Goal: Task Accomplishment & Management: Manage account settings

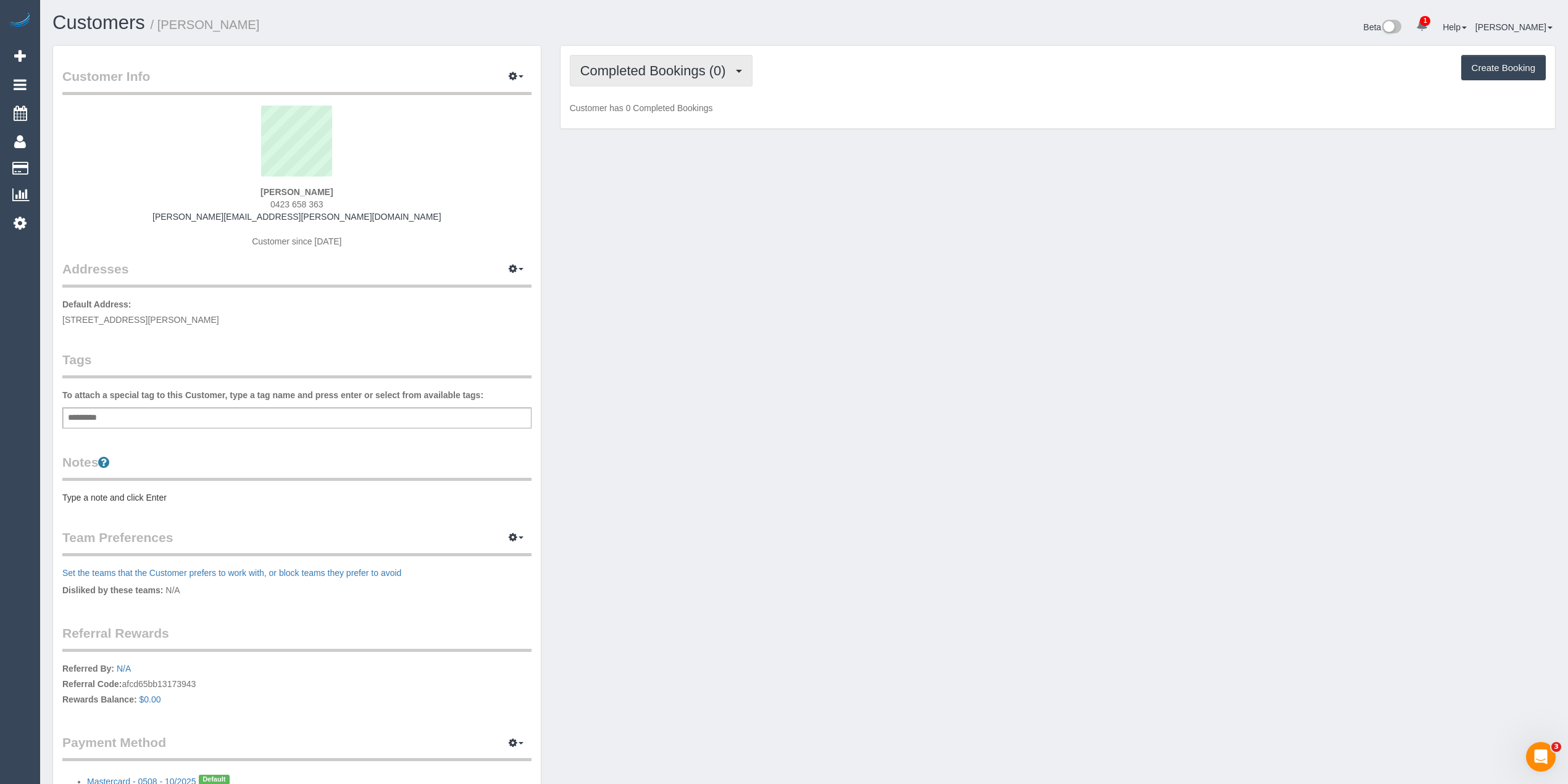
click at [638, 67] on span "Completed Bookings (0)" at bounding box center [656, 71] width 152 height 16
click at [650, 114] on link "Upcoming Bookings (1)" at bounding box center [634, 115] width 129 height 16
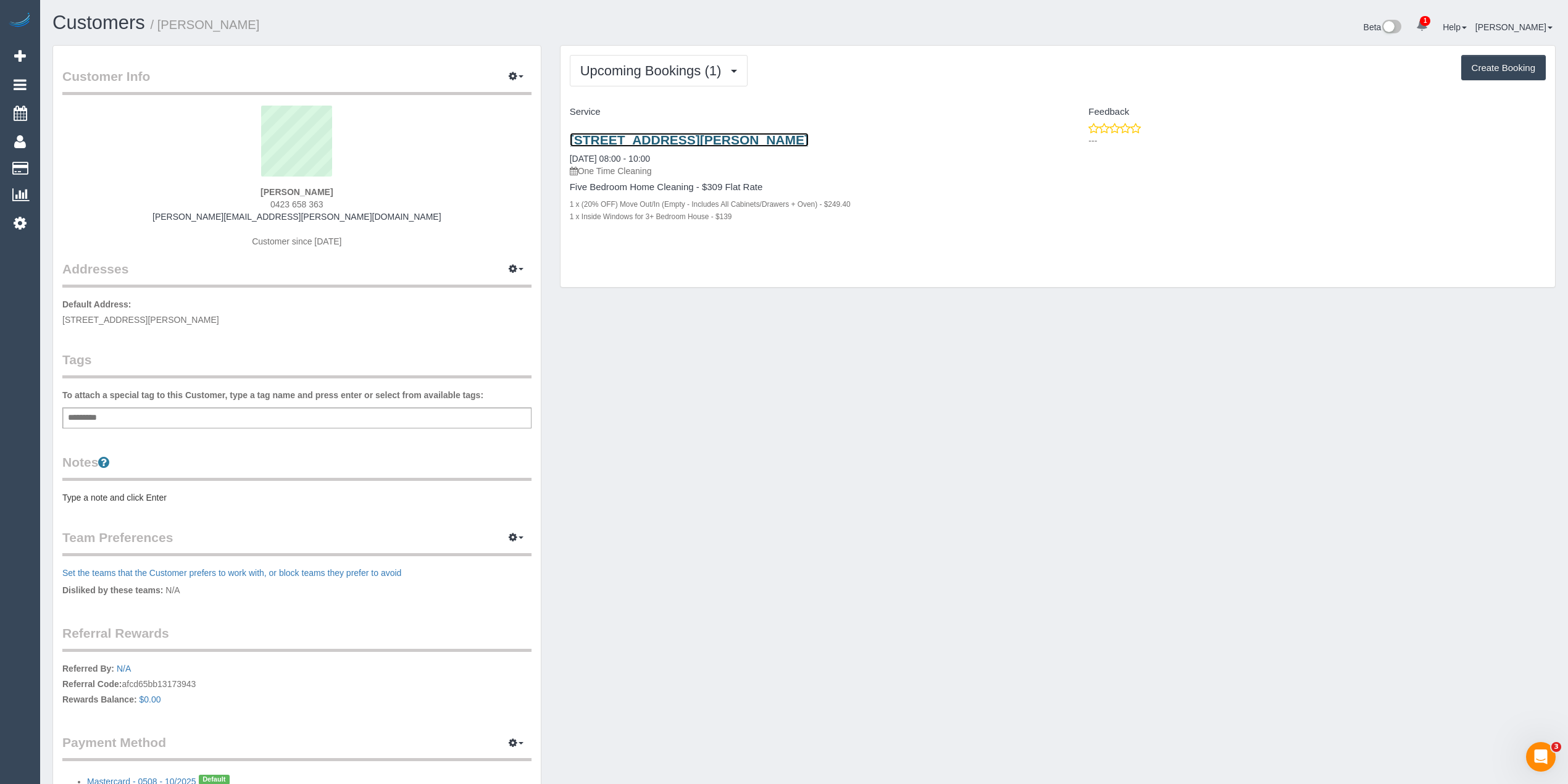
click at [666, 135] on link "2 Trevor Court, Keysborough, VIC 3173" at bounding box center [689, 140] width 239 height 14
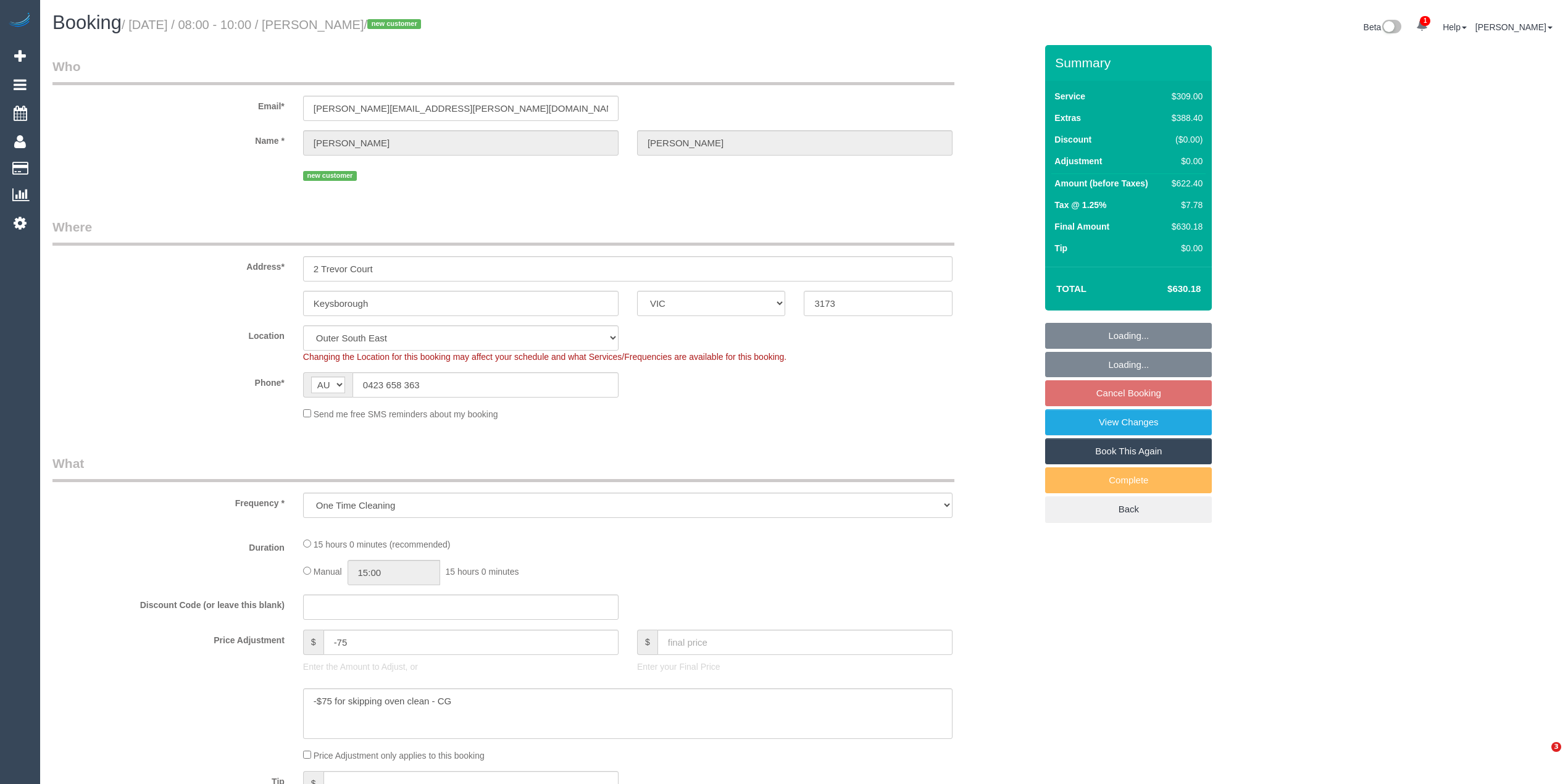
select select "VIC"
select select "number:28"
select select "number:14"
select select "number:19"
select select "number:36"
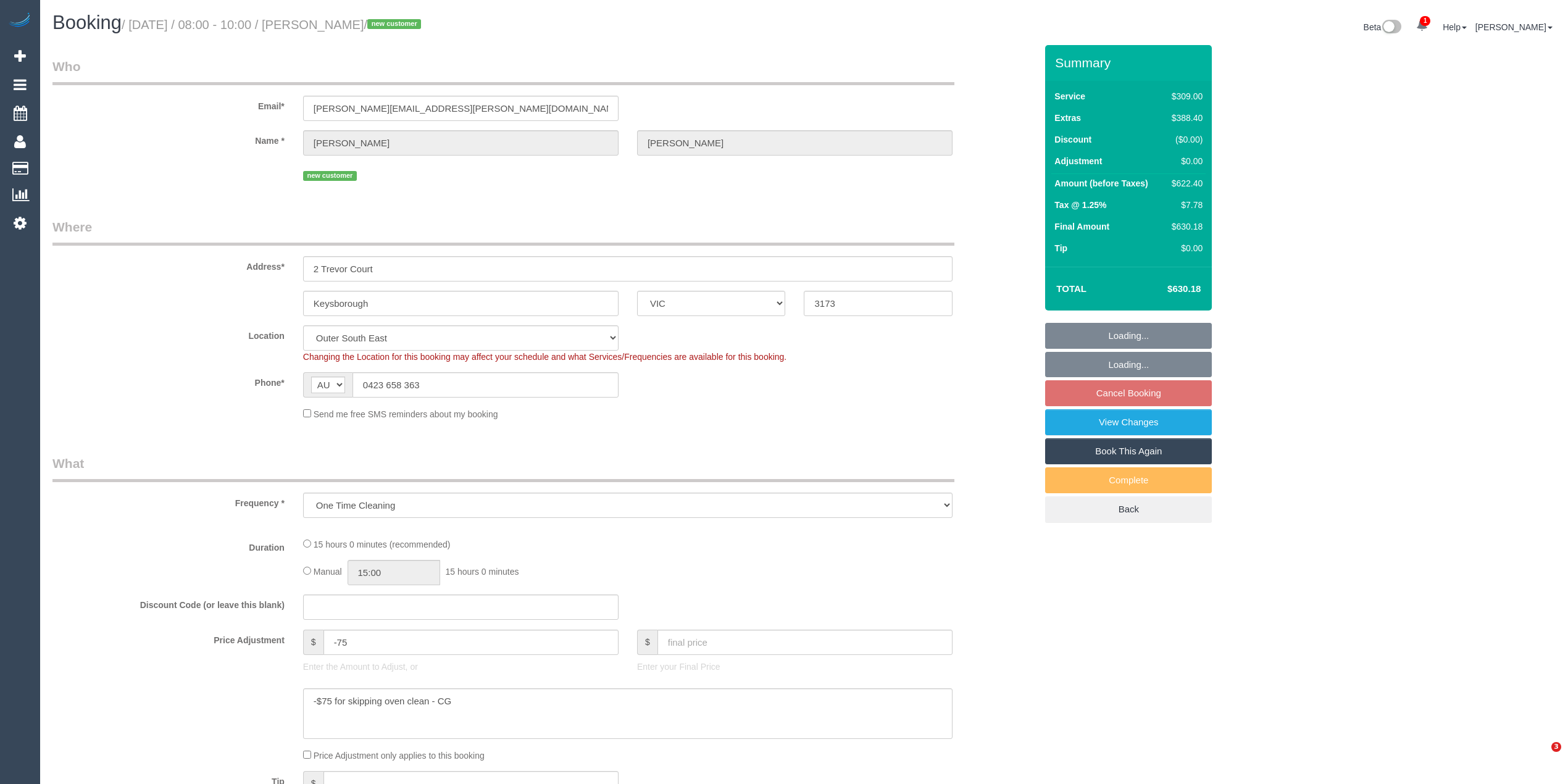
select select "object:1025"
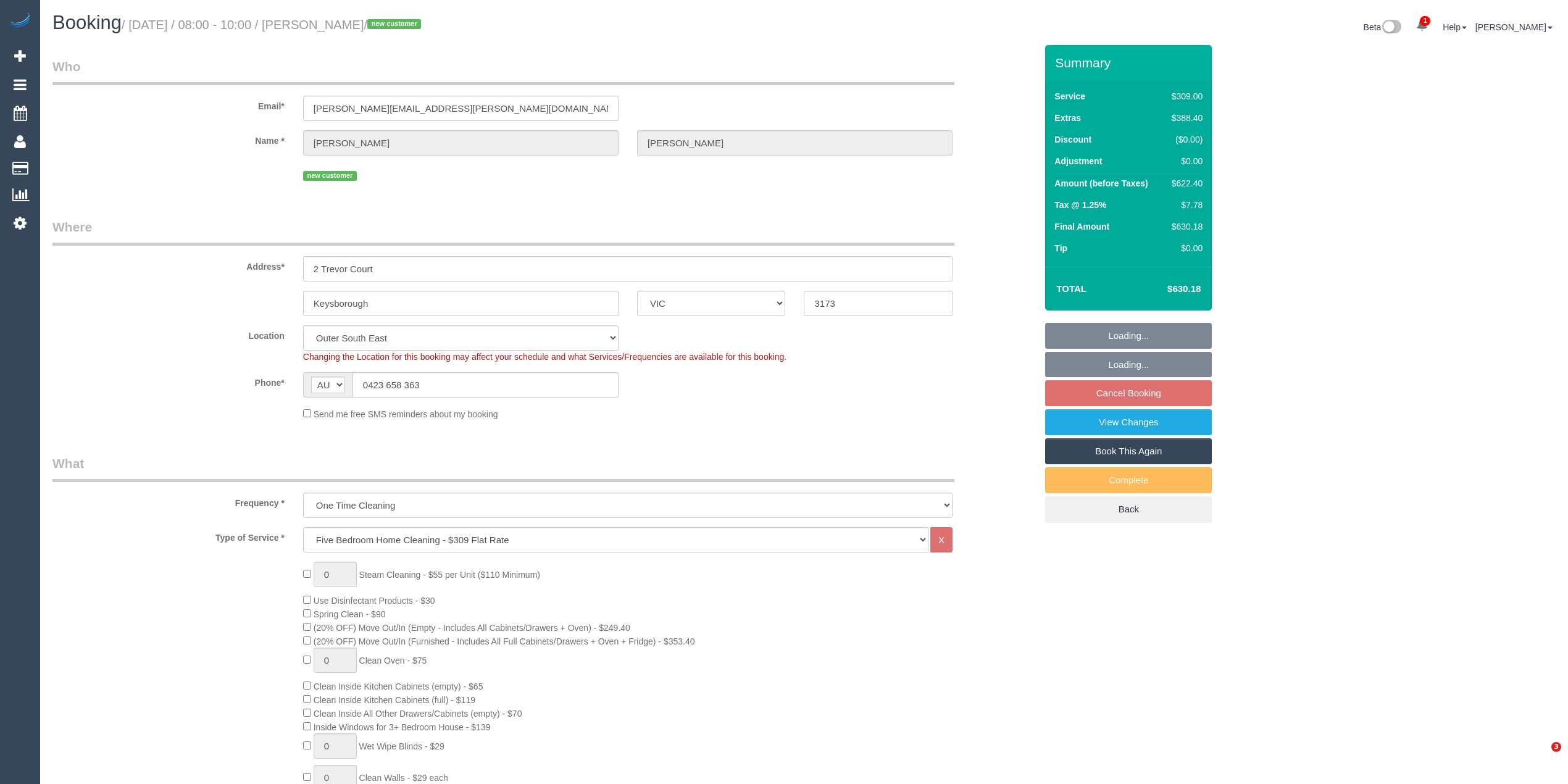
select select "VIC"
select select "number:28"
select select "number:14"
select select "number:19"
select select "number:36"
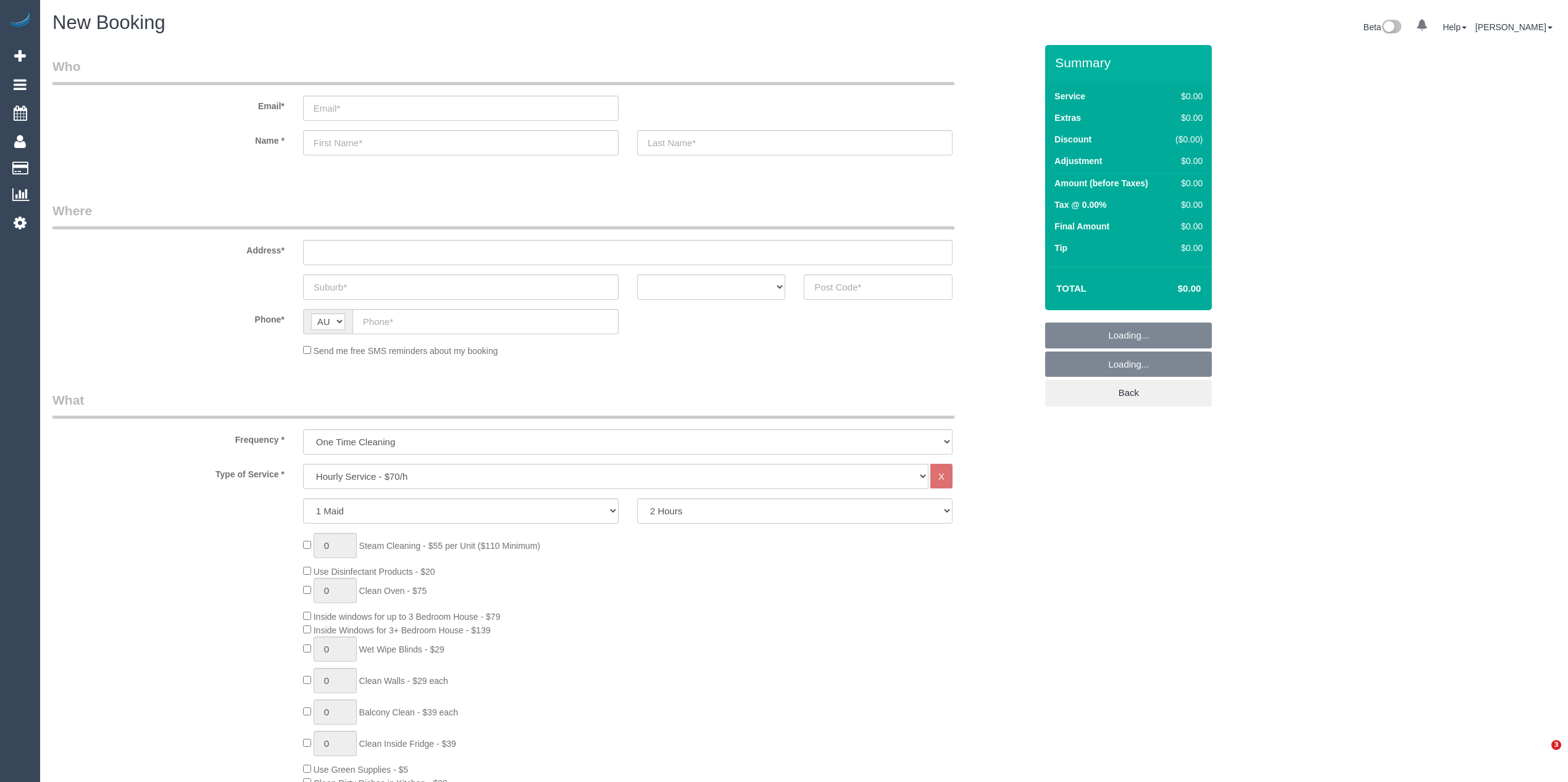
select select "object:822"
